Goal: Information Seeking & Learning: Learn about a topic

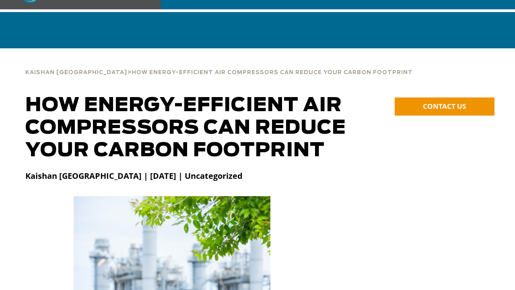
scroll to position [40, 0]
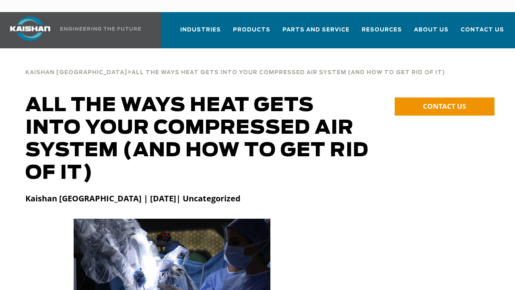
scroll to position [40, 0]
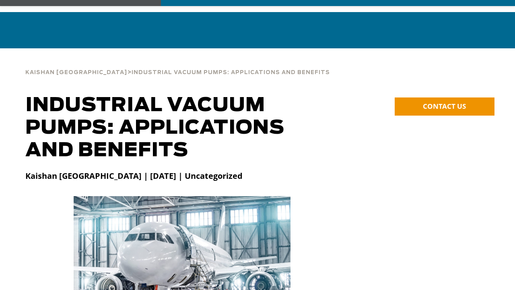
scroll to position [40, 0]
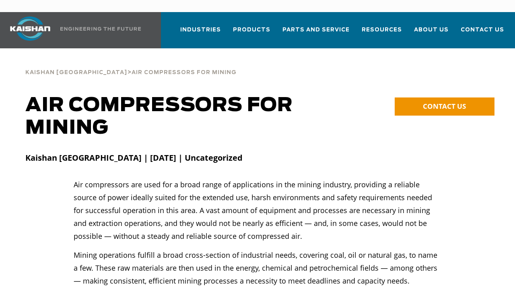
scroll to position [40, 0]
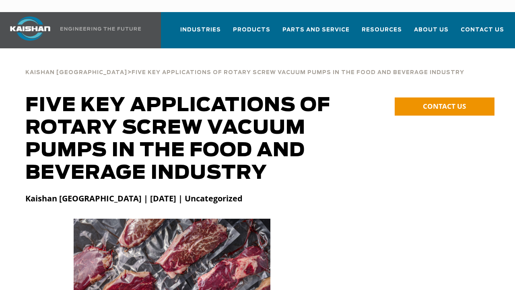
scroll to position [40, 0]
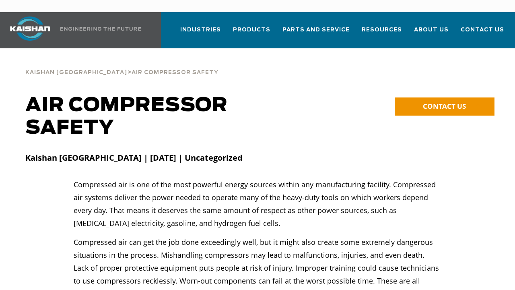
scroll to position [40, 0]
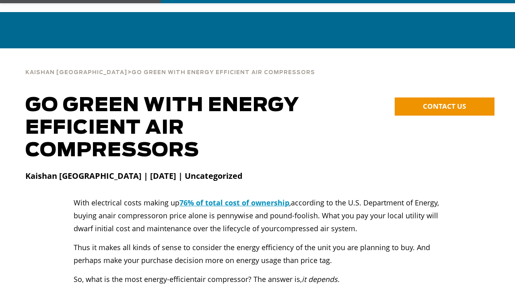
scroll to position [40, 0]
